Goal: Task Accomplishment & Management: Use online tool/utility

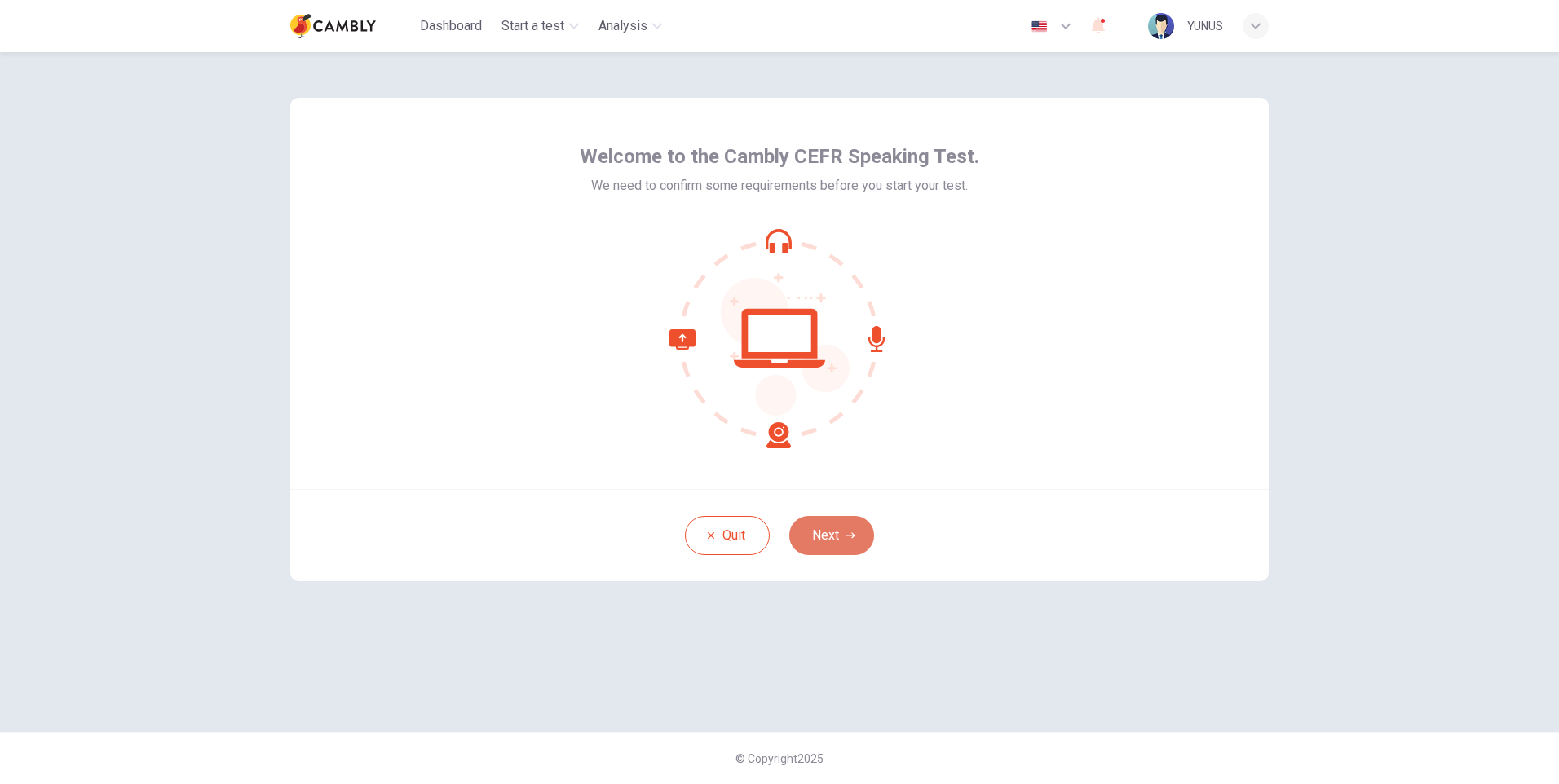
click at [824, 535] on button "Next" at bounding box center [832, 535] width 85 height 39
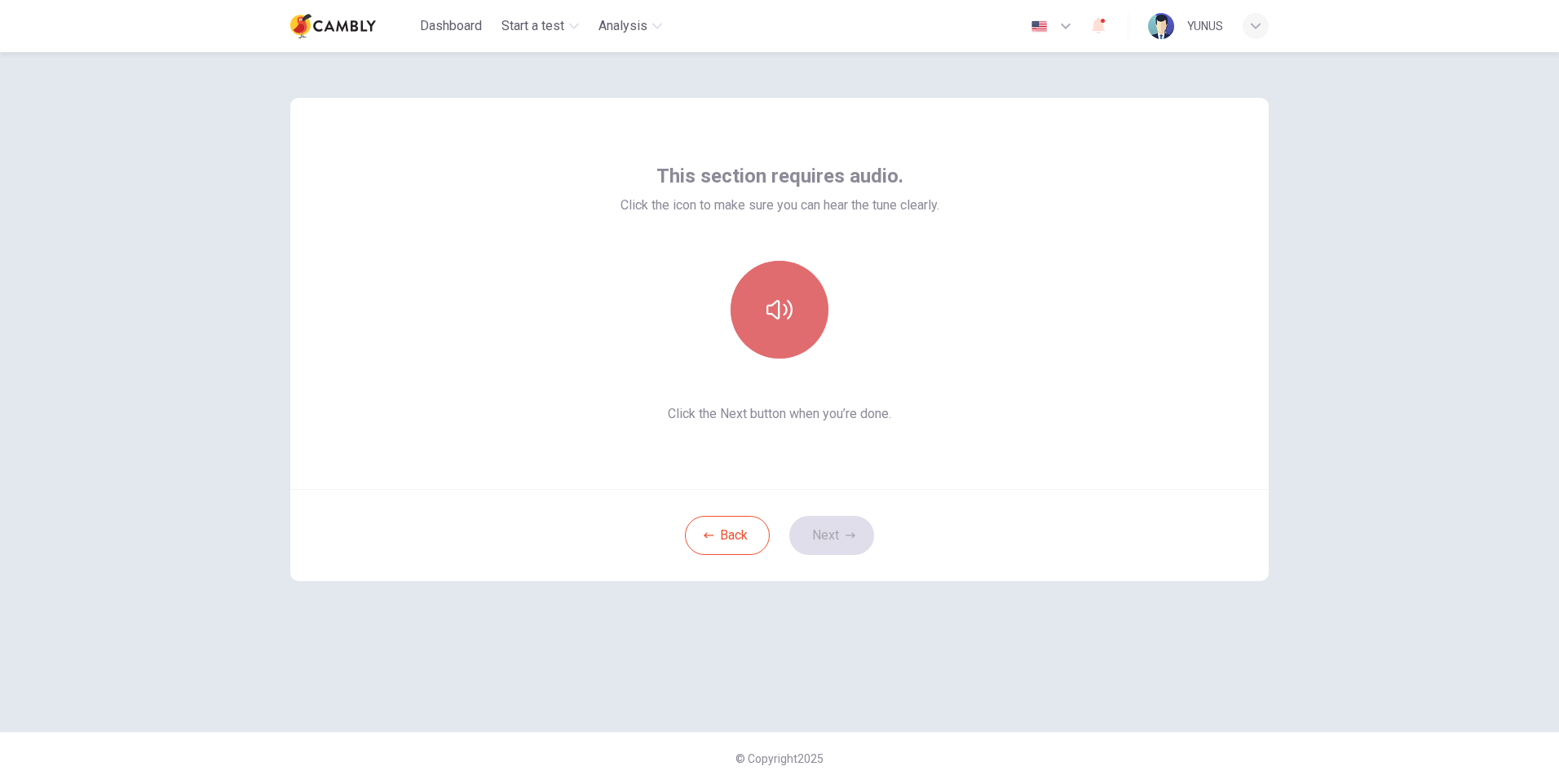
click at [774, 312] on icon "button" at bounding box center [780, 310] width 26 height 26
click at [774, 314] on icon "button" at bounding box center [780, 310] width 26 height 26
click at [843, 544] on button "Next" at bounding box center [832, 535] width 85 height 39
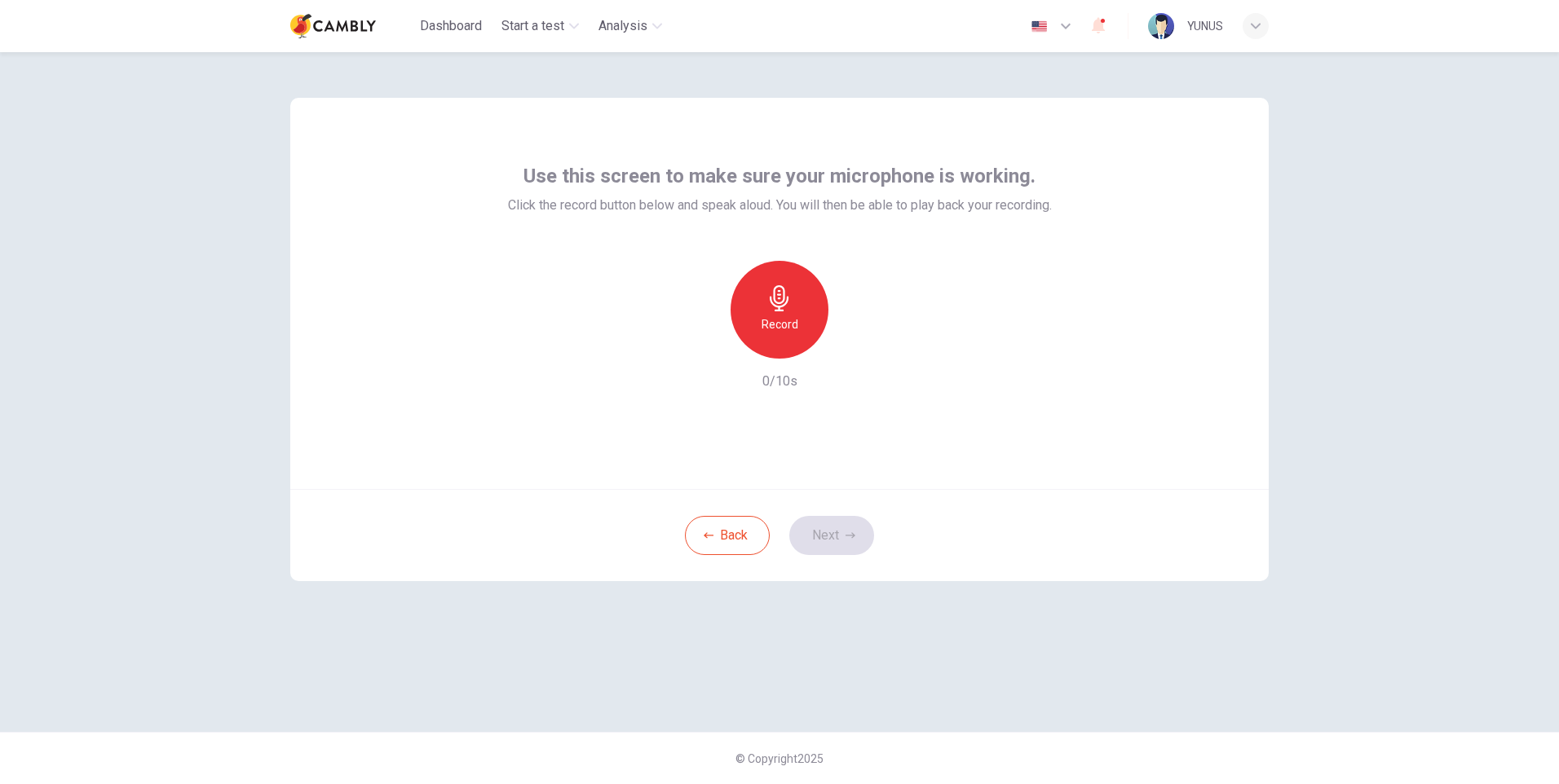
click at [754, 314] on div "Record" at bounding box center [779, 309] width 98 height 98
click at [787, 310] on icon "button" at bounding box center [780, 298] width 26 height 26
click at [855, 341] on icon "button" at bounding box center [854, 346] width 16 height 16
click at [819, 536] on button "Next" at bounding box center [832, 535] width 85 height 39
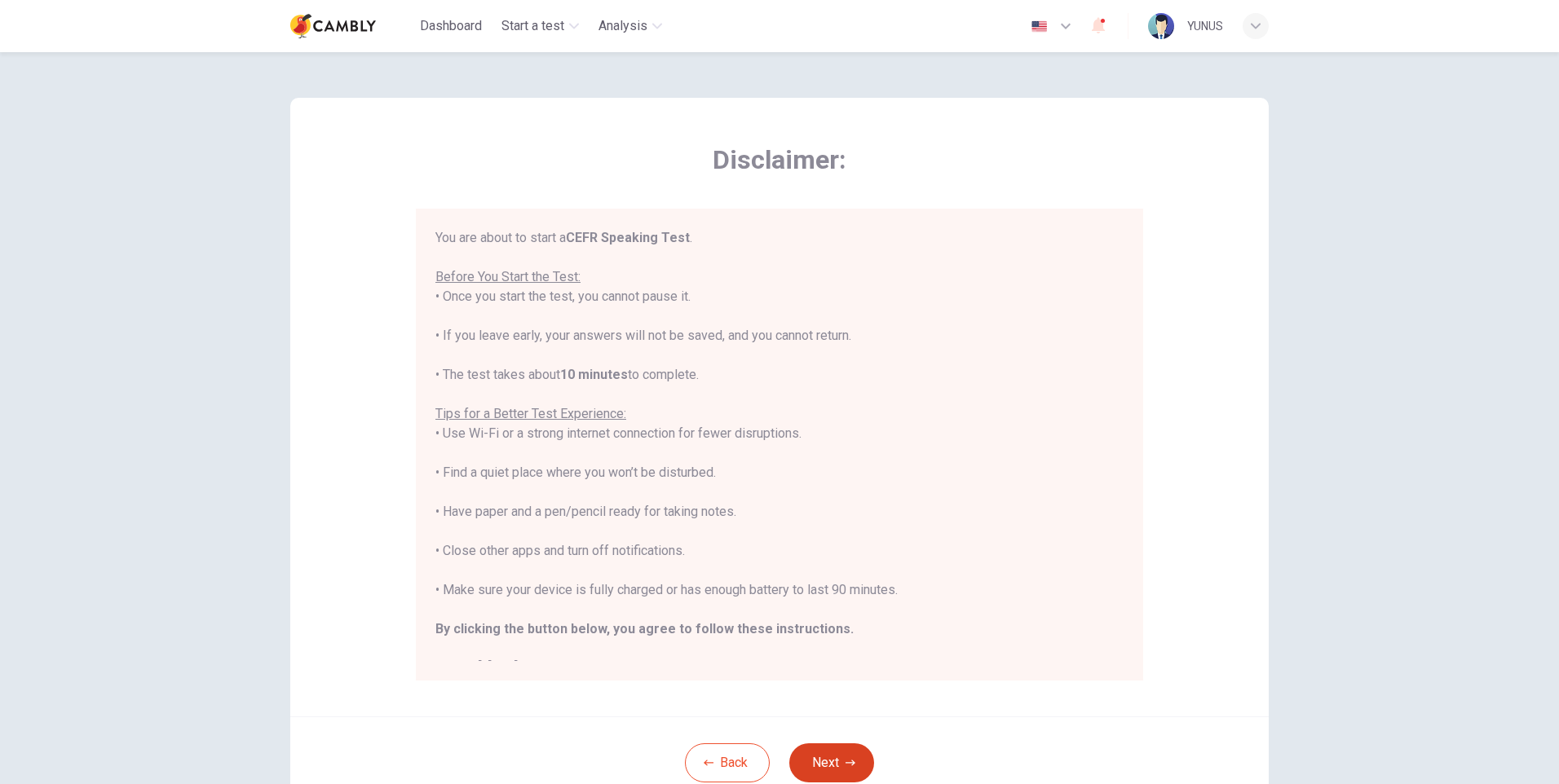
click at [836, 753] on button "Next" at bounding box center [832, 762] width 85 height 39
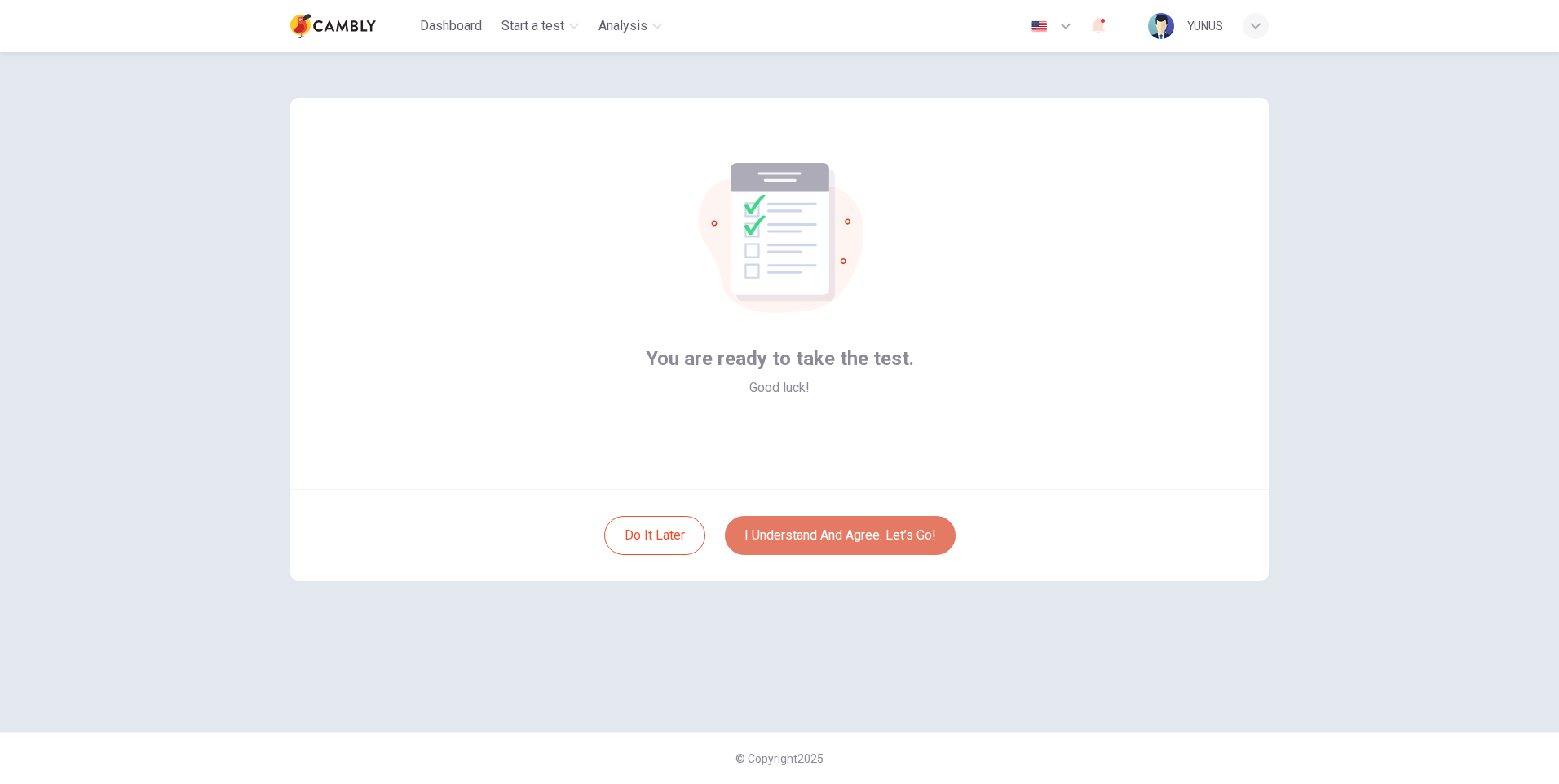
click at [866, 534] on button "I understand and agree. Let’s go!" at bounding box center [841, 535] width 231 height 39
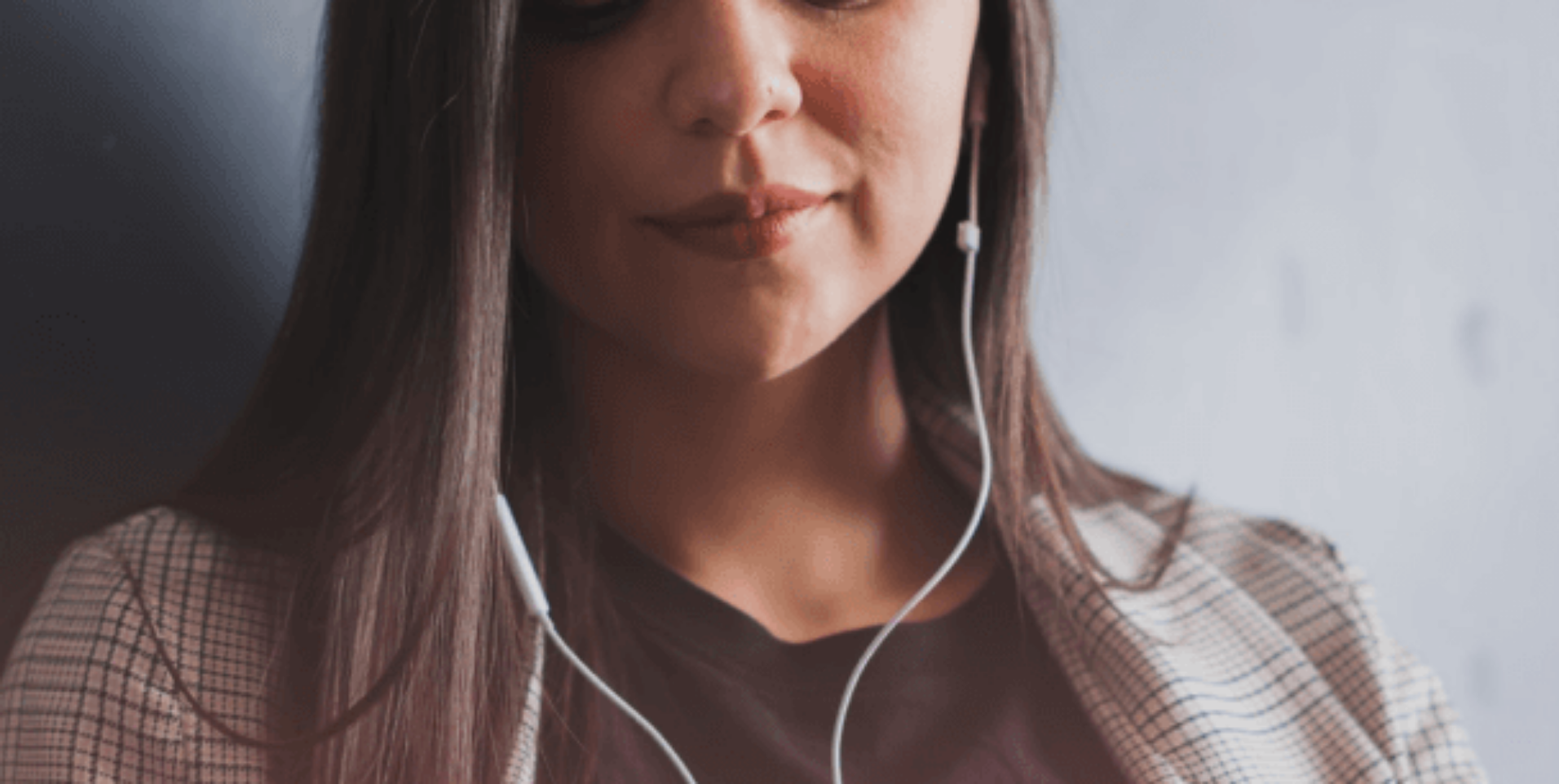
click at [47, 84] on button "Continue" at bounding box center [23, 114] width 47 height 62
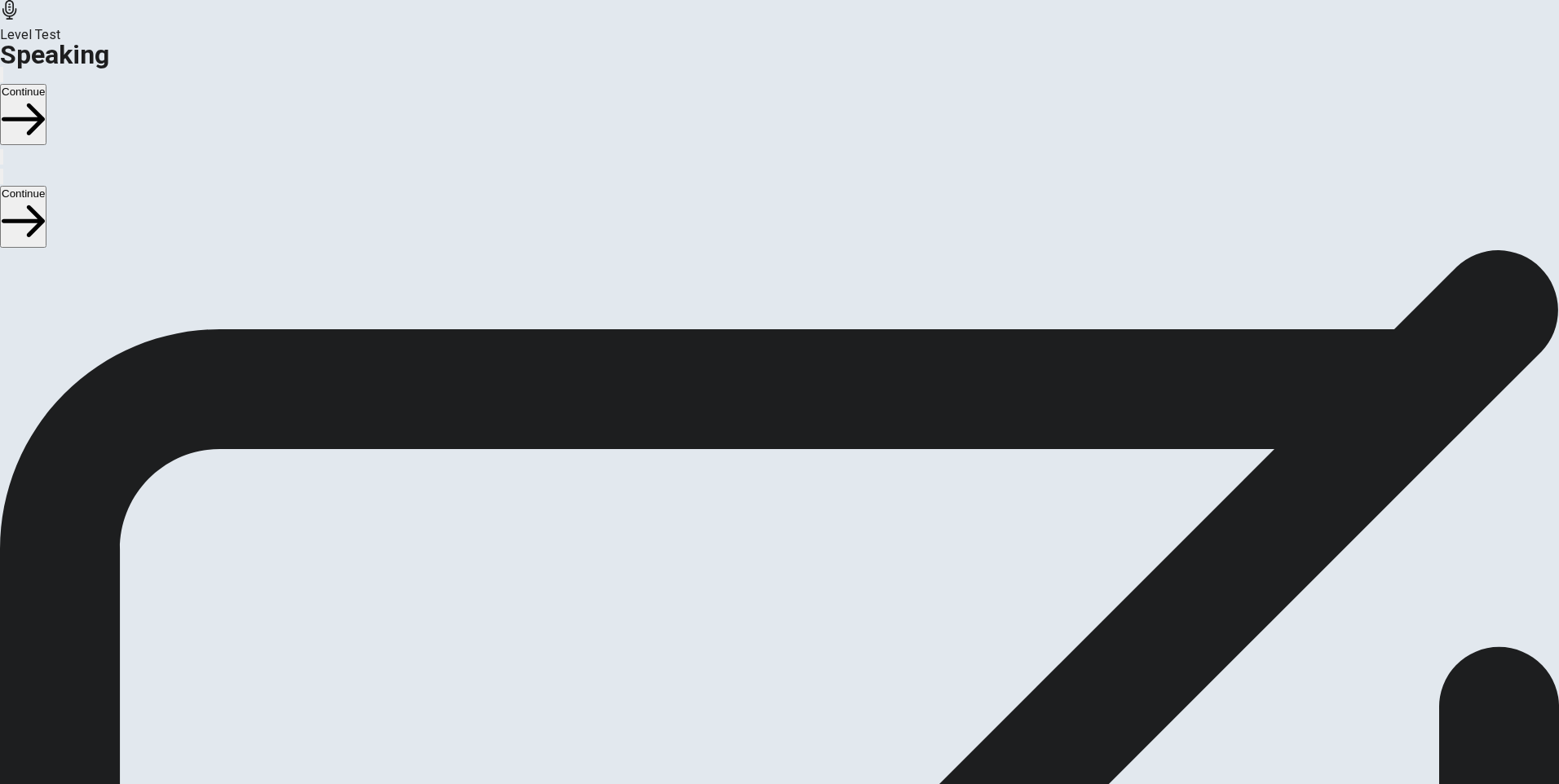
click at [809, 632] on icon at bounding box center [780, 661] width 58 height 58
click at [762, 576] on button "Play Audio" at bounding box center [760, 584] width 3 height 16
click at [762, 576] on button "Pause Audio" at bounding box center [760, 584] width 3 height 16
click at [47, 84] on button "Continue" at bounding box center [23, 114] width 47 height 62
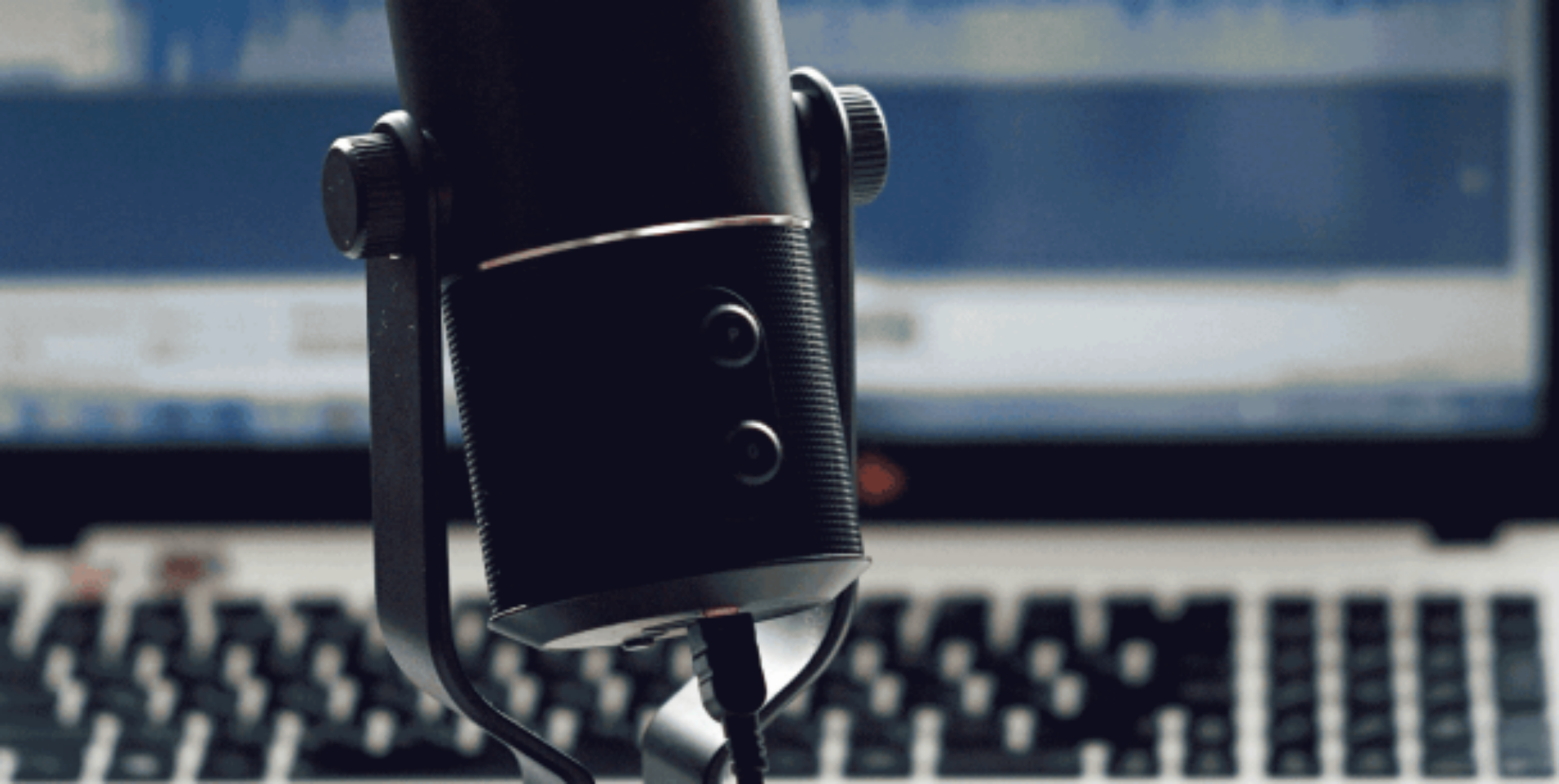
click at [47, 84] on button "Continue" at bounding box center [23, 114] width 47 height 62
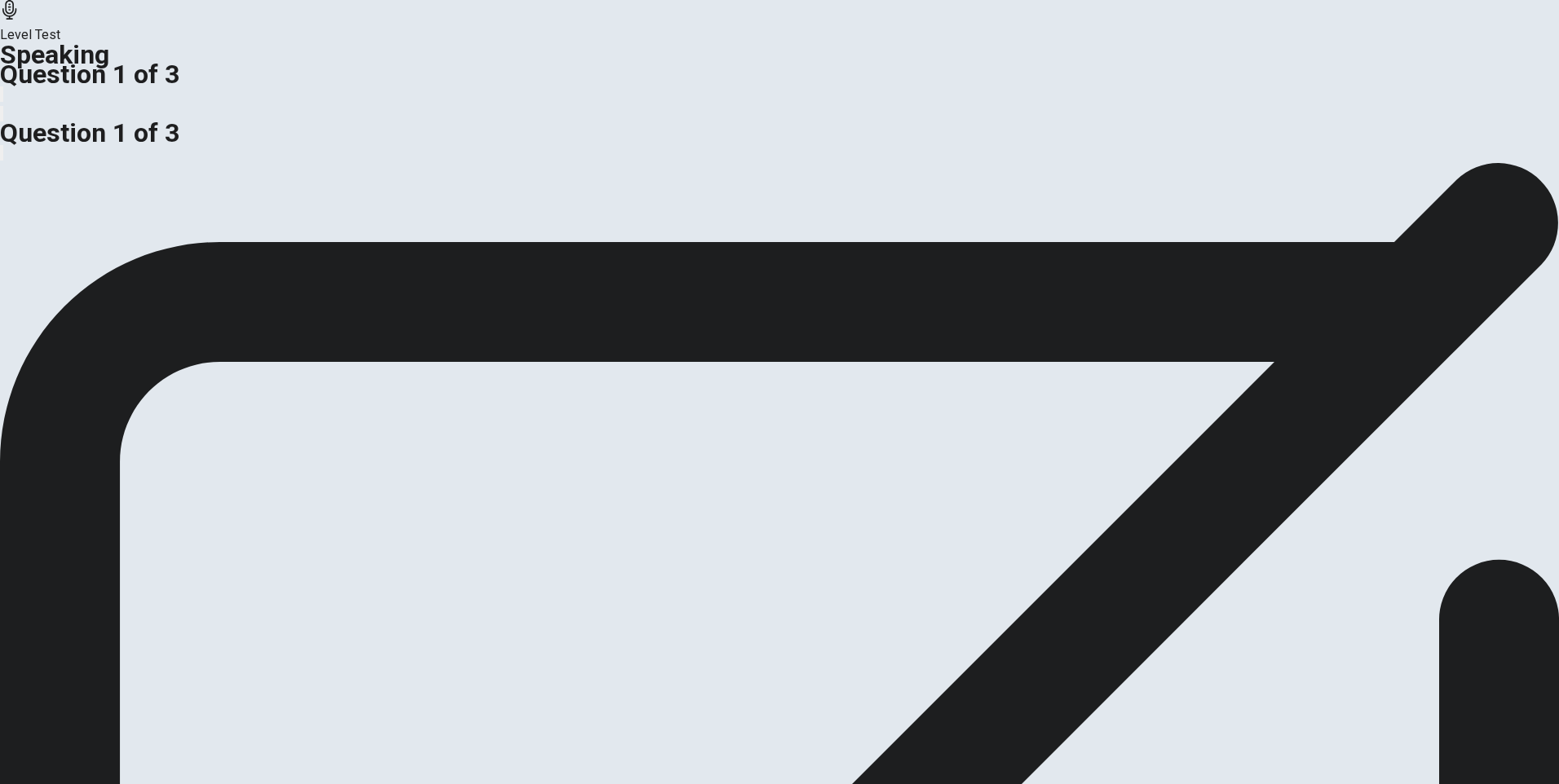
drag, startPoint x: 328, startPoint y: 378, endPoint x: 554, endPoint y: 465, distance: 242.2
click at [559, 201] on div "Would you rather work in a job with a fixed schedule or a flexible schedule? Us…" at bounding box center [779, 181] width 1559 height 39
drag, startPoint x: 331, startPoint y: 377, endPoint x: 405, endPoint y: 394, distance: 75.9
click at [403, 201] on div "Would you rather work in a job with a fixed schedule or a flexible schedule? Us…" at bounding box center [779, 181] width 1559 height 39
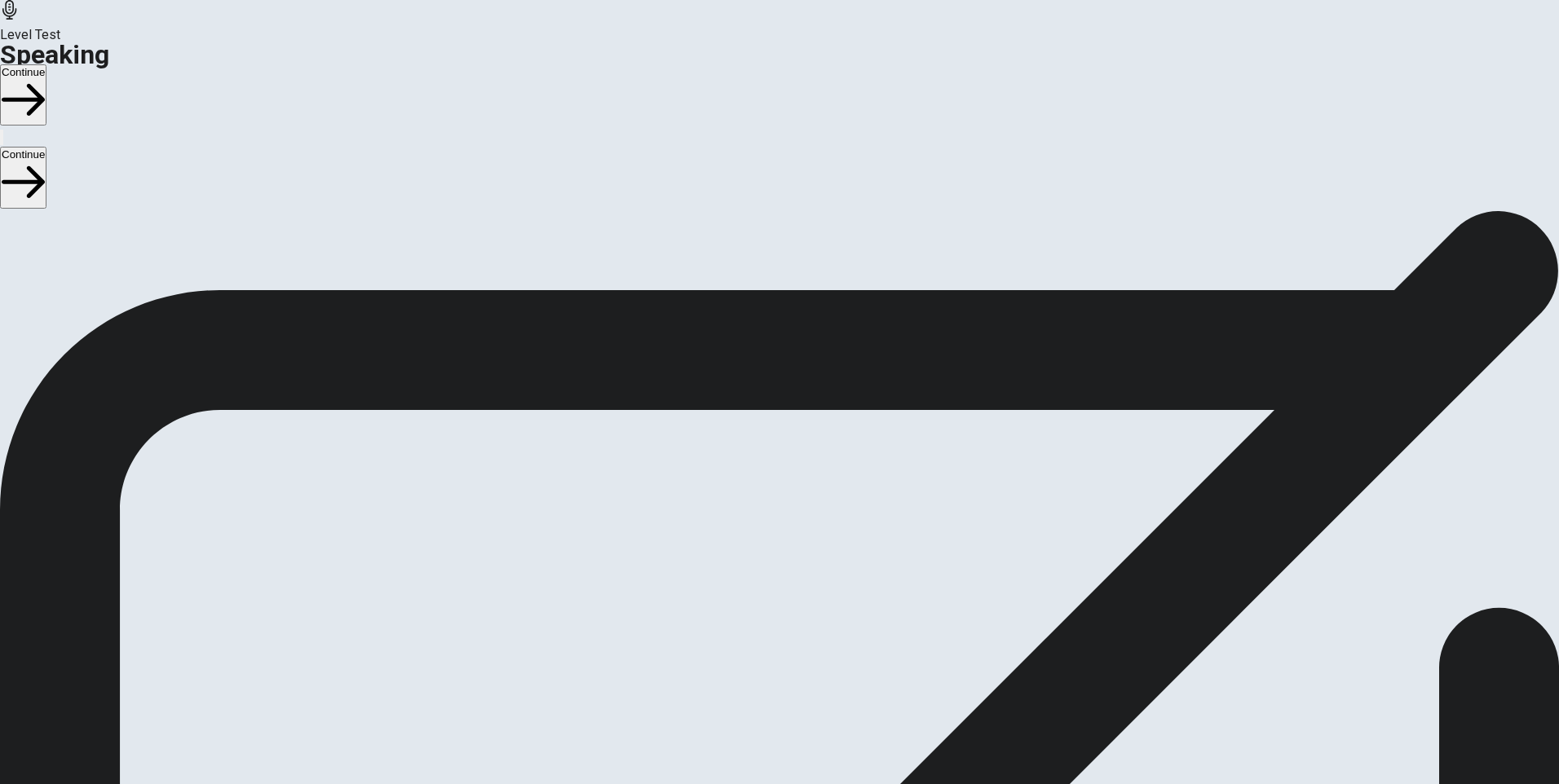
click at [47, 64] on button "Continue" at bounding box center [23, 94] width 47 height 62
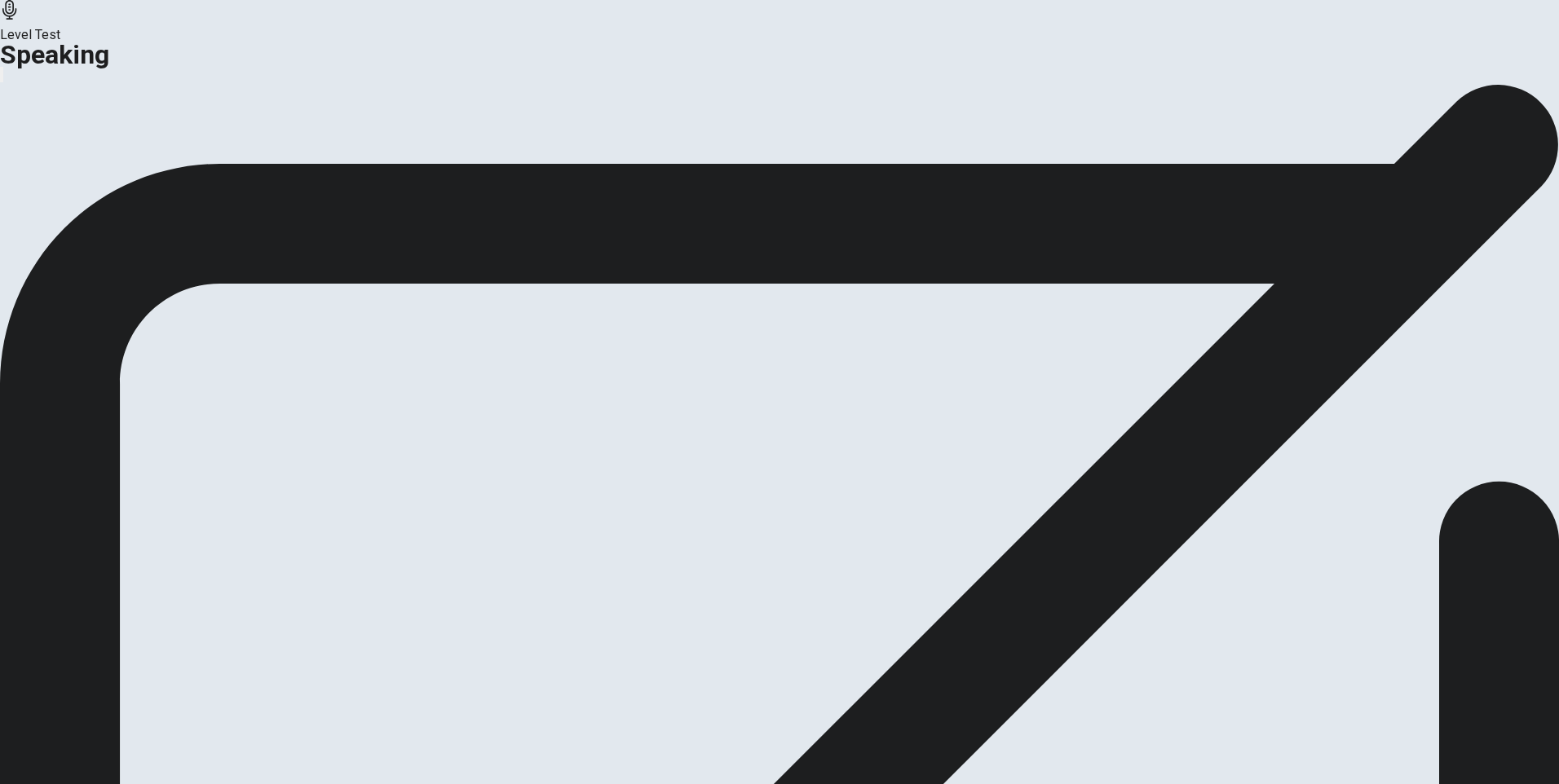
click at [63, 204] on button "Analysis" at bounding box center [31, 192] width 63 height 22
